Goal: Entertainment & Leisure: Consume media (video, audio)

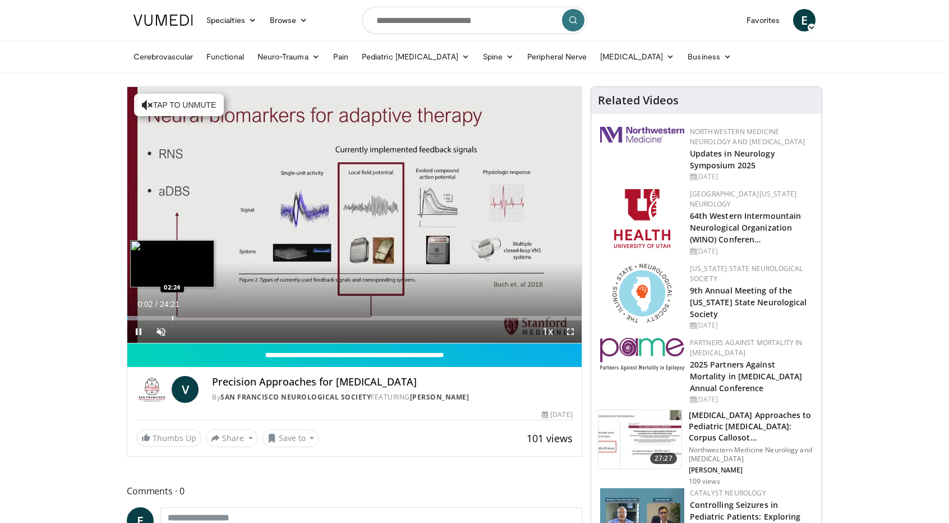
click at [172, 314] on div "Loaded : 2.71% 00:02 02:24" at bounding box center [354, 314] width 454 height 11
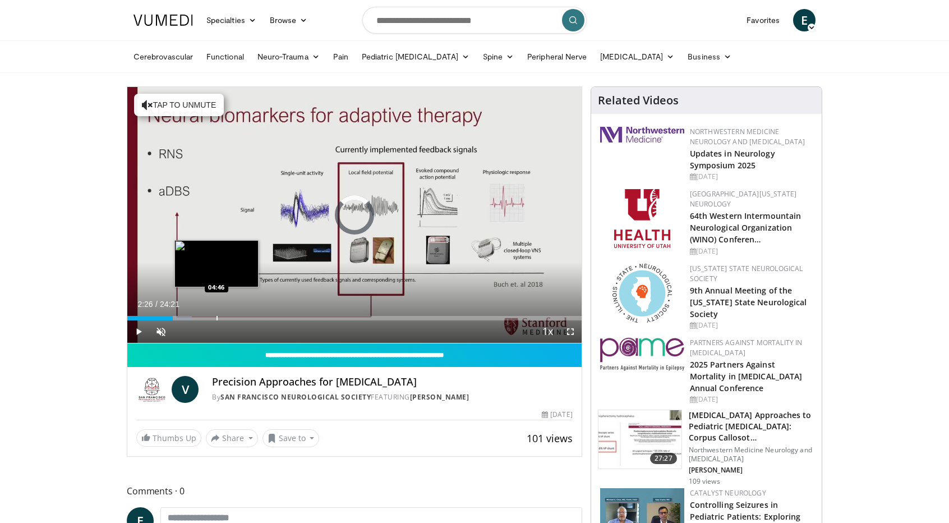
click at [216, 318] on div "Progress Bar" at bounding box center [216, 318] width 1 height 4
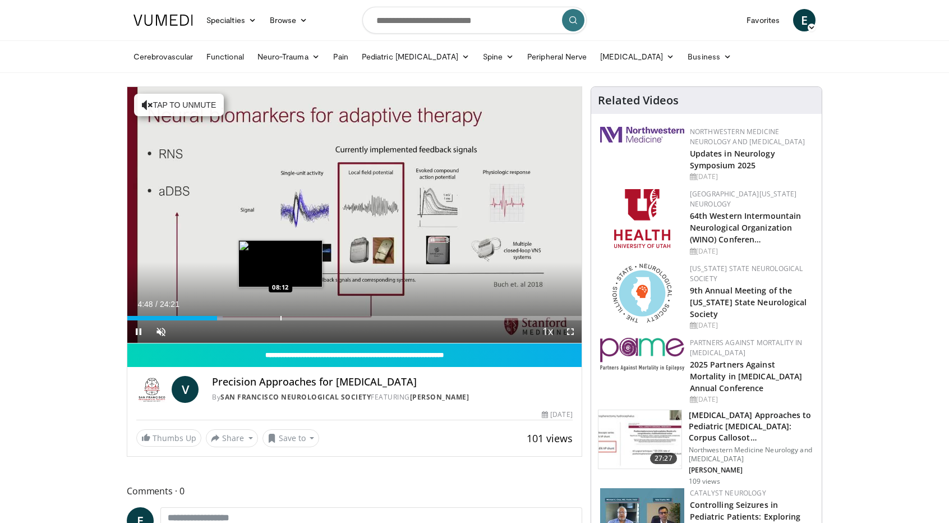
click at [283, 316] on div "Loaded : 21.04% 04:49 08:12" at bounding box center [354, 318] width 454 height 4
